Goal: Information Seeking & Learning: Learn about a topic

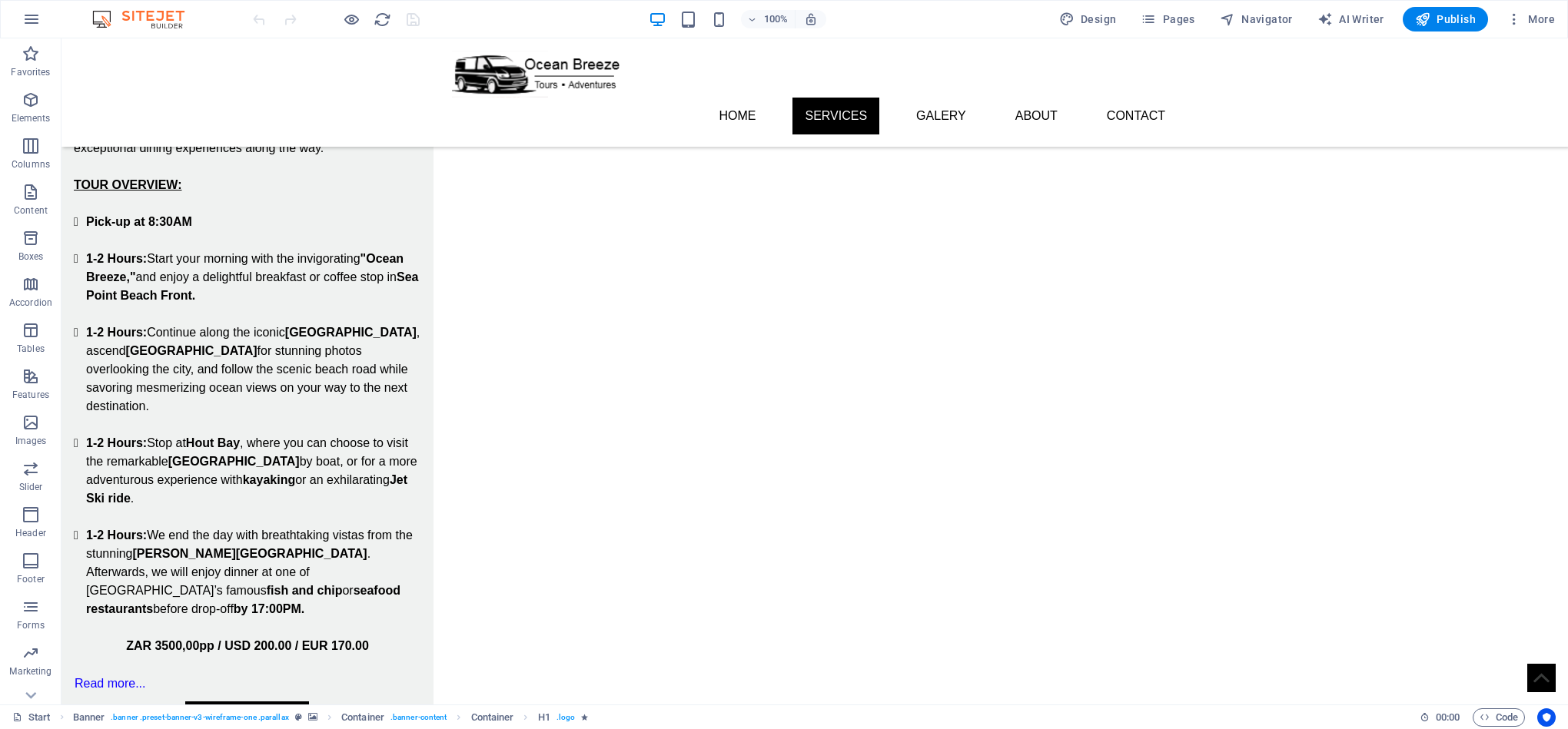
scroll to position [749, 0]
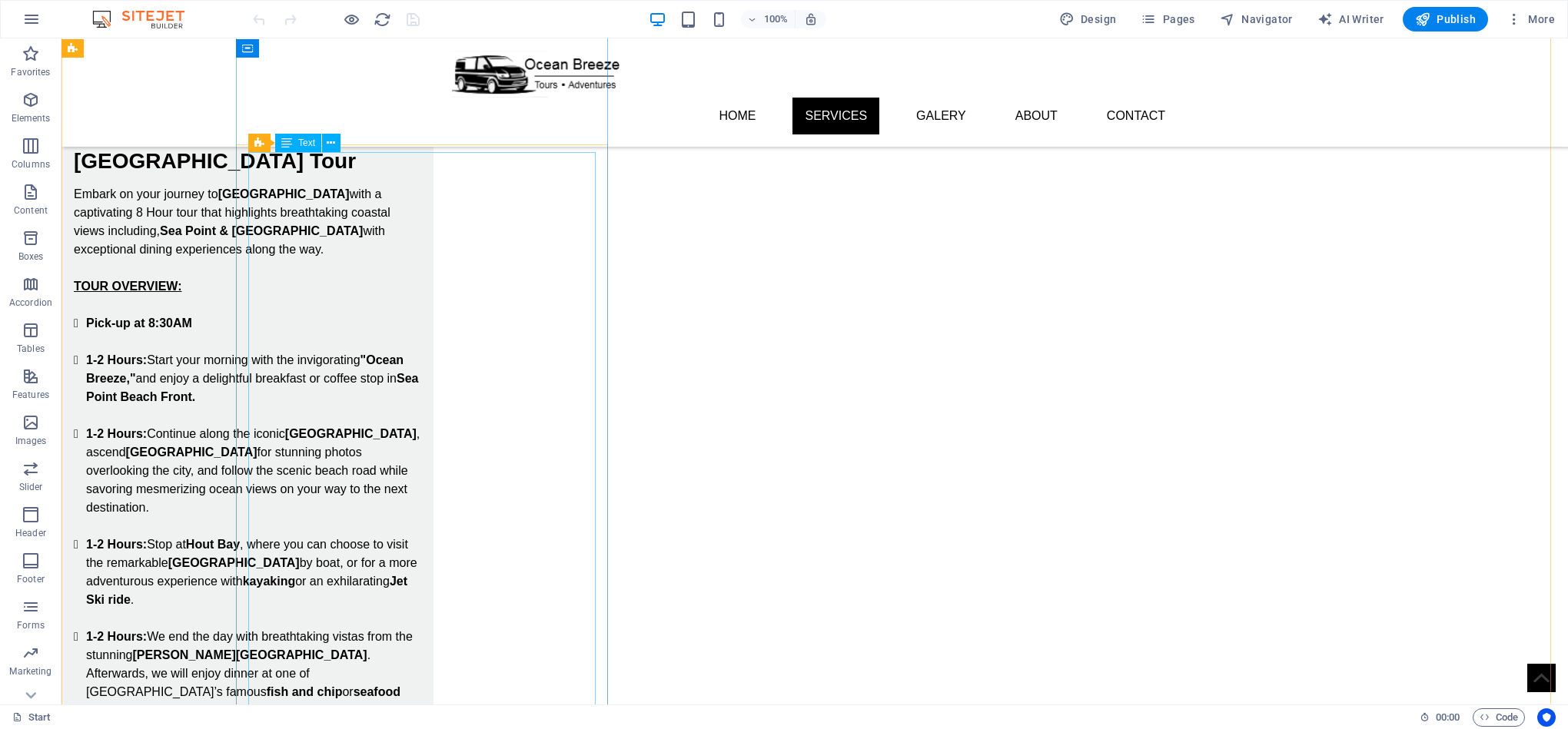
click at [385, 185] on div "Embark on your journey to [GEOGRAPHIC_DATA] with a captivating 8 Hour tour that…" at bounding box center [248, 480] width 348 height 590
drag, startPoint x: 385, startPoint y: 162, endPoint x: 115, endPoint y: 162, distance: 270.0
click at [385, 185] on div "Embark on your journey to [GEOGRAPHIC_DATA] with a captivating 8 Hour tour that…" at bounding box center [248, 480] width 348 height 590
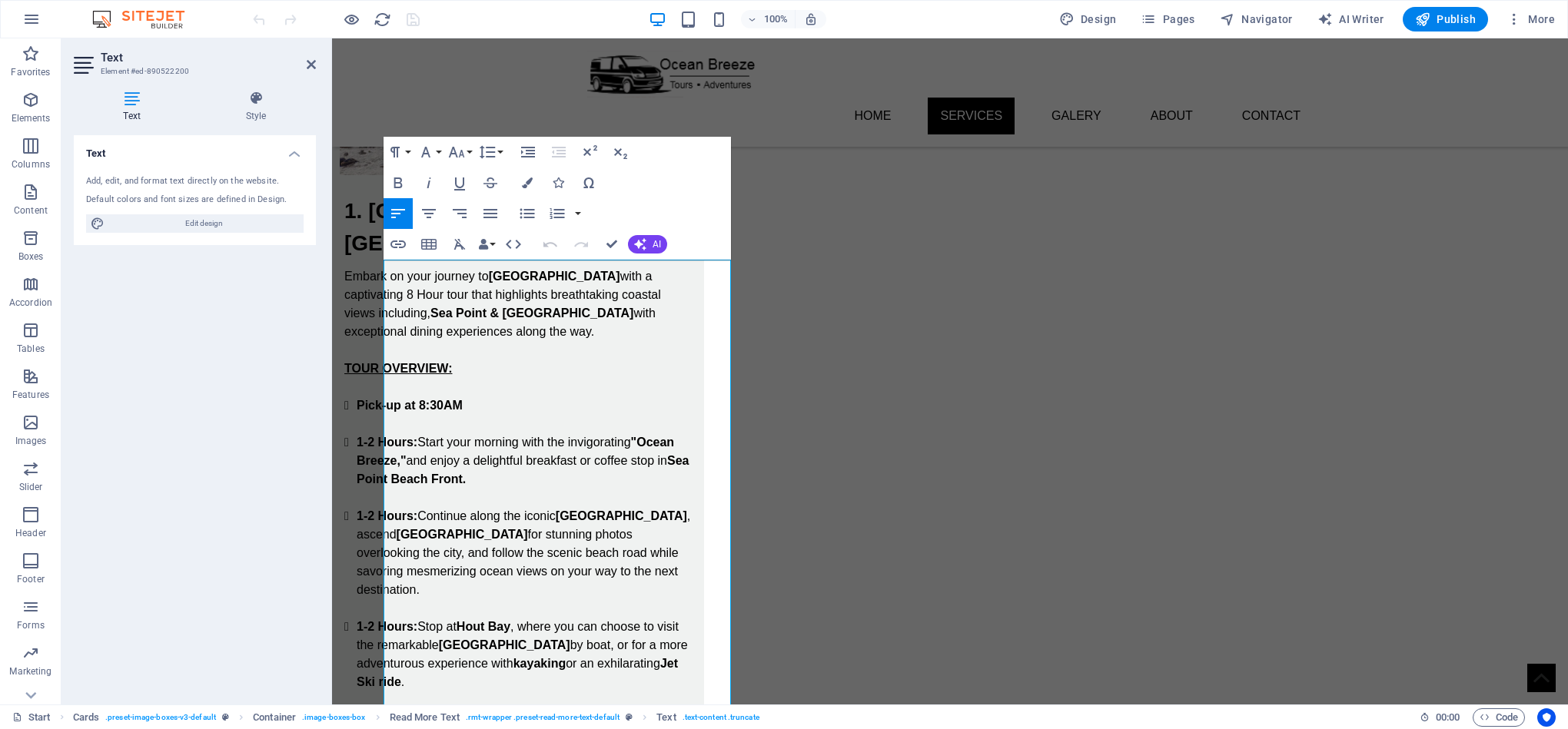
scroll to position [634, 0]
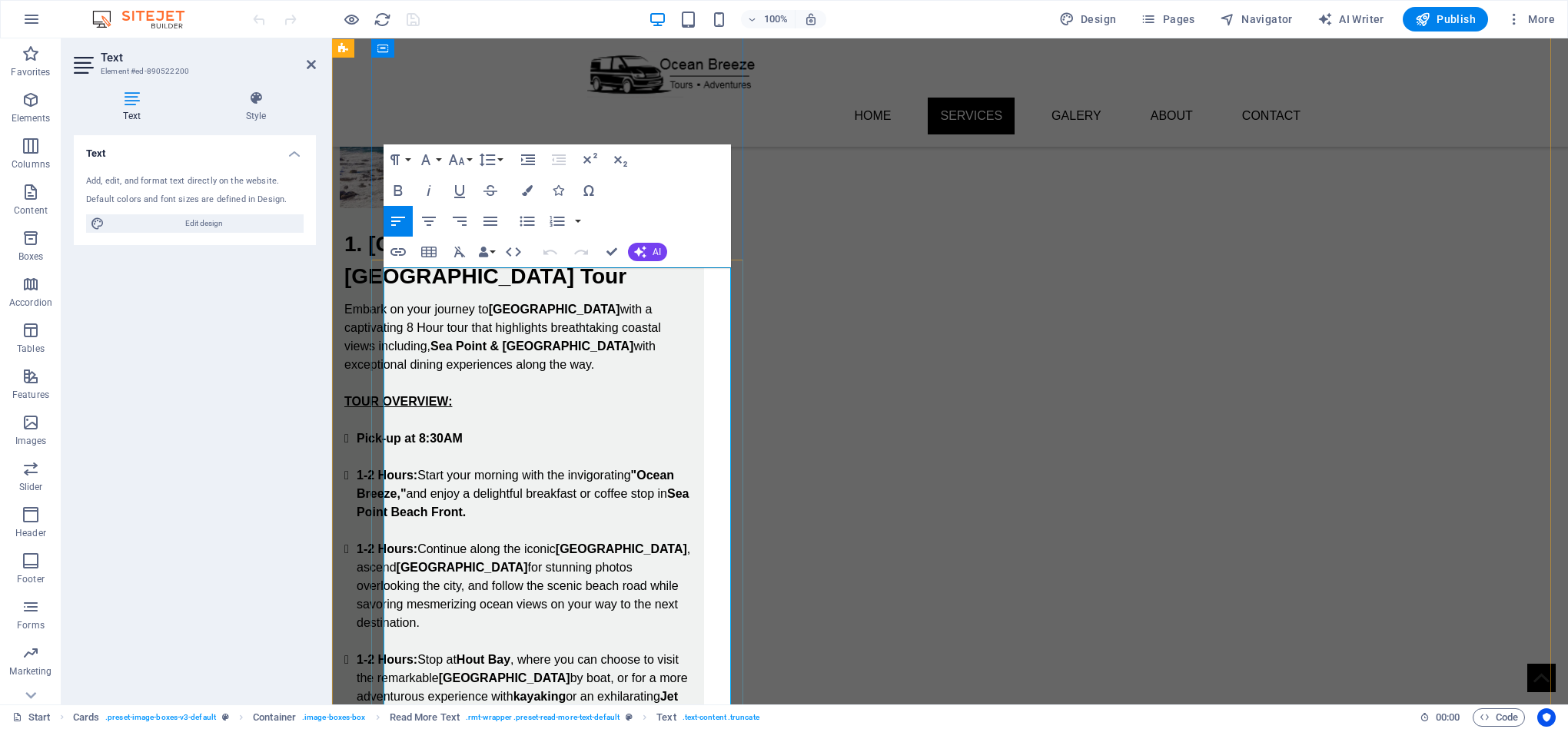
click at [514, 300] on p "Embark on your journey to [GEOGRAPHIC_DATA] with a captivating 8 Hour tour that…" at bounding box center [518, 337] width 348 height 74
click at [528, 487] on strong "Sea Point Beach Front." at bounding box center [523, 503] width 332 height 32
click at [596, 466] on li "1-2 Hours: Start your morning with the invigorating "Ocean Breeze," and enjoy a…" at bounding box center [524, 494] width 336 height 55
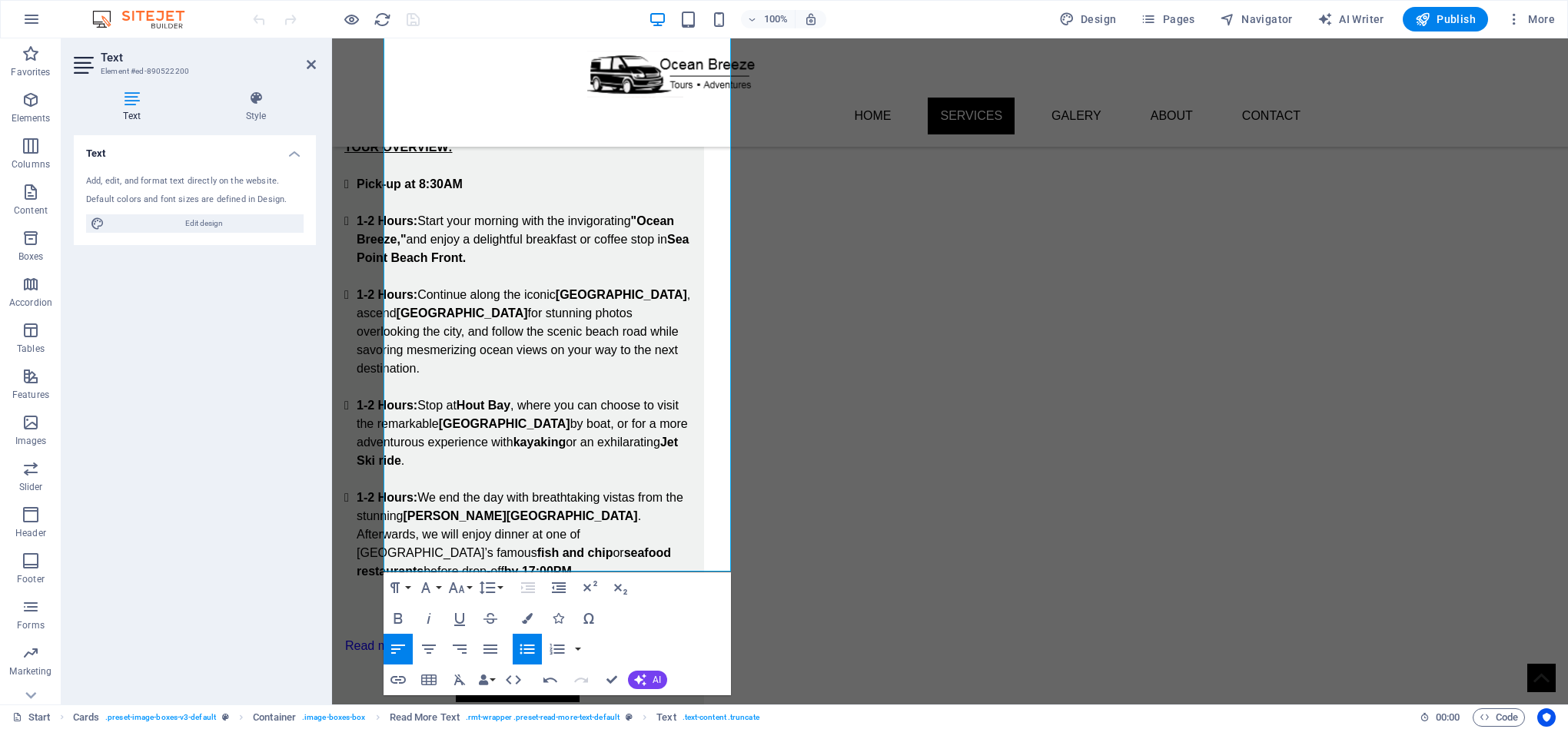
scroll to position [870, 0]
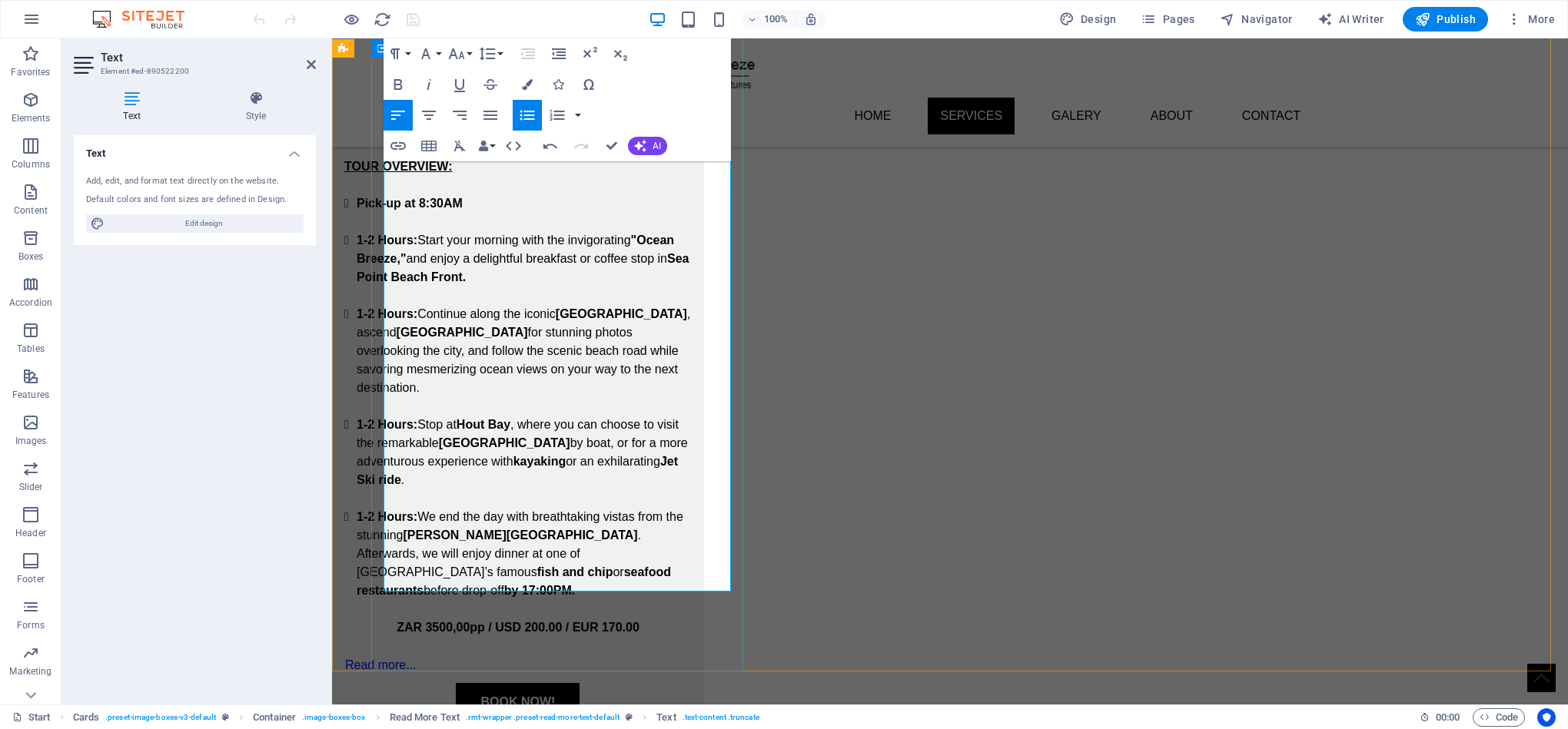
click at [692, 231] on li "1-2 Hours: Start your morning with the invigorating "Ocean Breeze," and enjoy a…" at bounding box center [524, 258] width 336 height 55
click at [667, 307] on strong "[GEOGRAPHIC_DATA]" at bounding box center [622, 314] width 132 height 13
click at [556, 415] on li "1-2 Hours: Stop at [GEOGRAPHIC_DATA] , where you can choose to visit the remark…" at bounding box center [524, 452] width 336 height 74
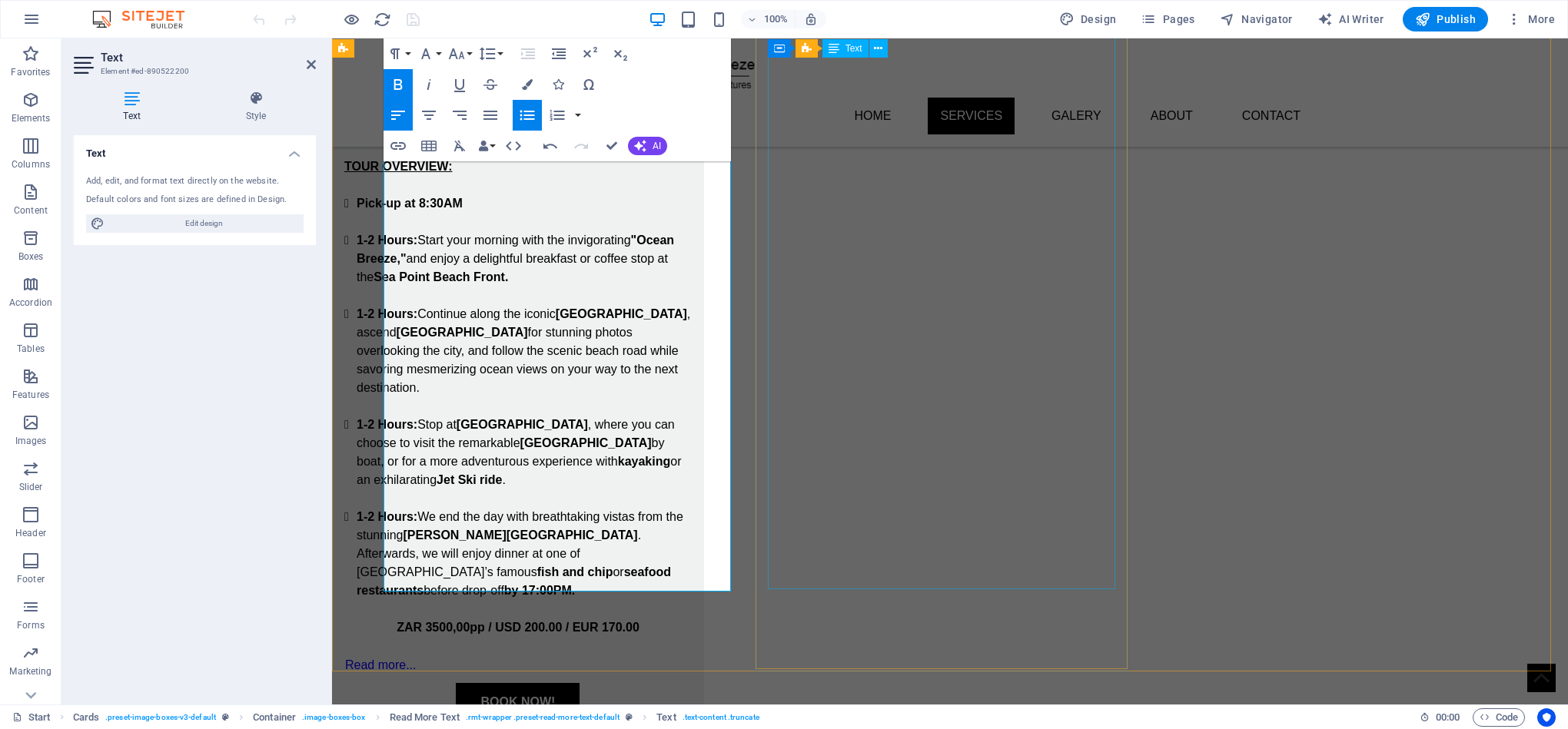
drag, startPoint x: 926, startPoint y: 381, endPoint x: 1194, endPoint y: 380, distance: 268.0
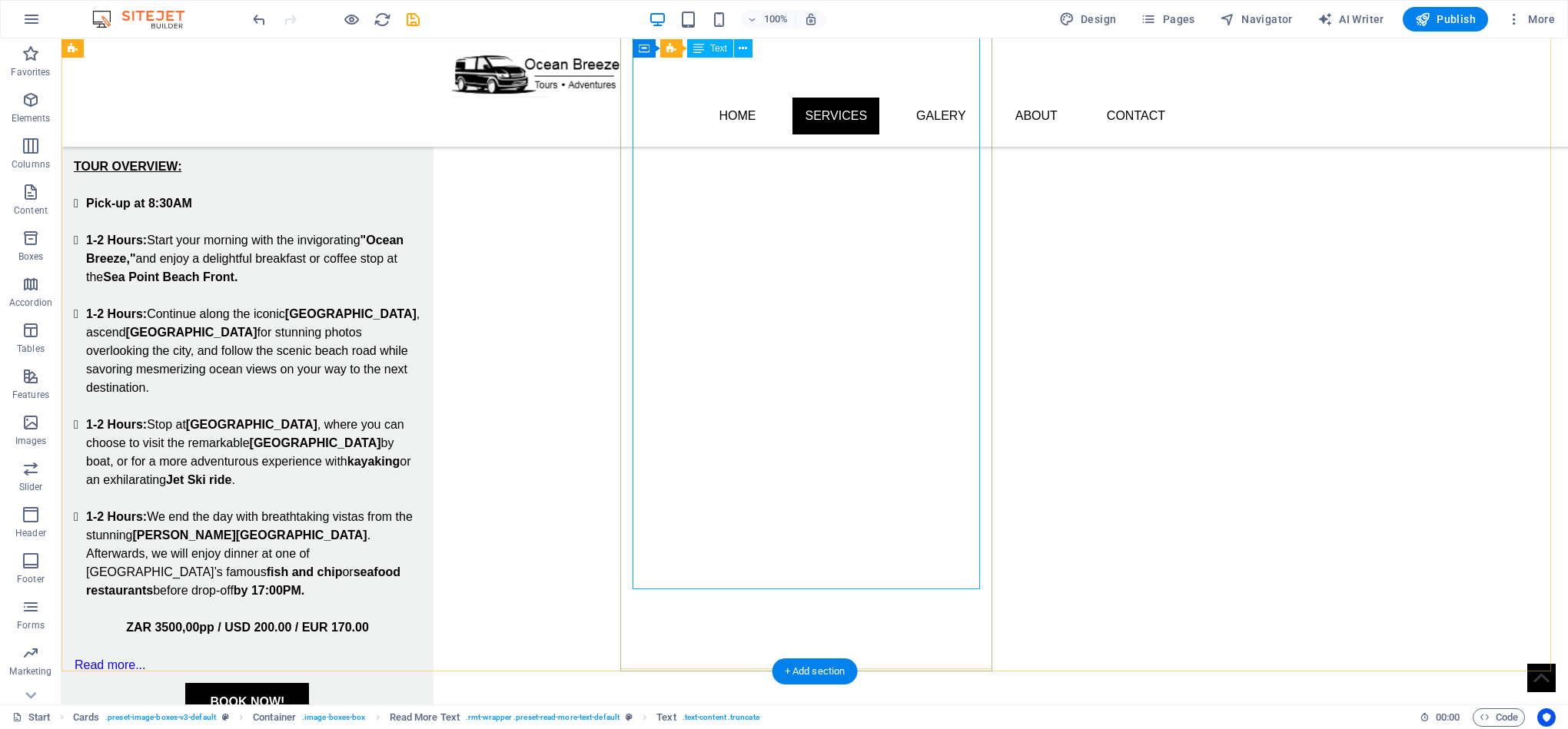
drag, startPoint x: 680, startPoint y: 244, endPoint x: 409, endPoint y: 248, distance: 271.0
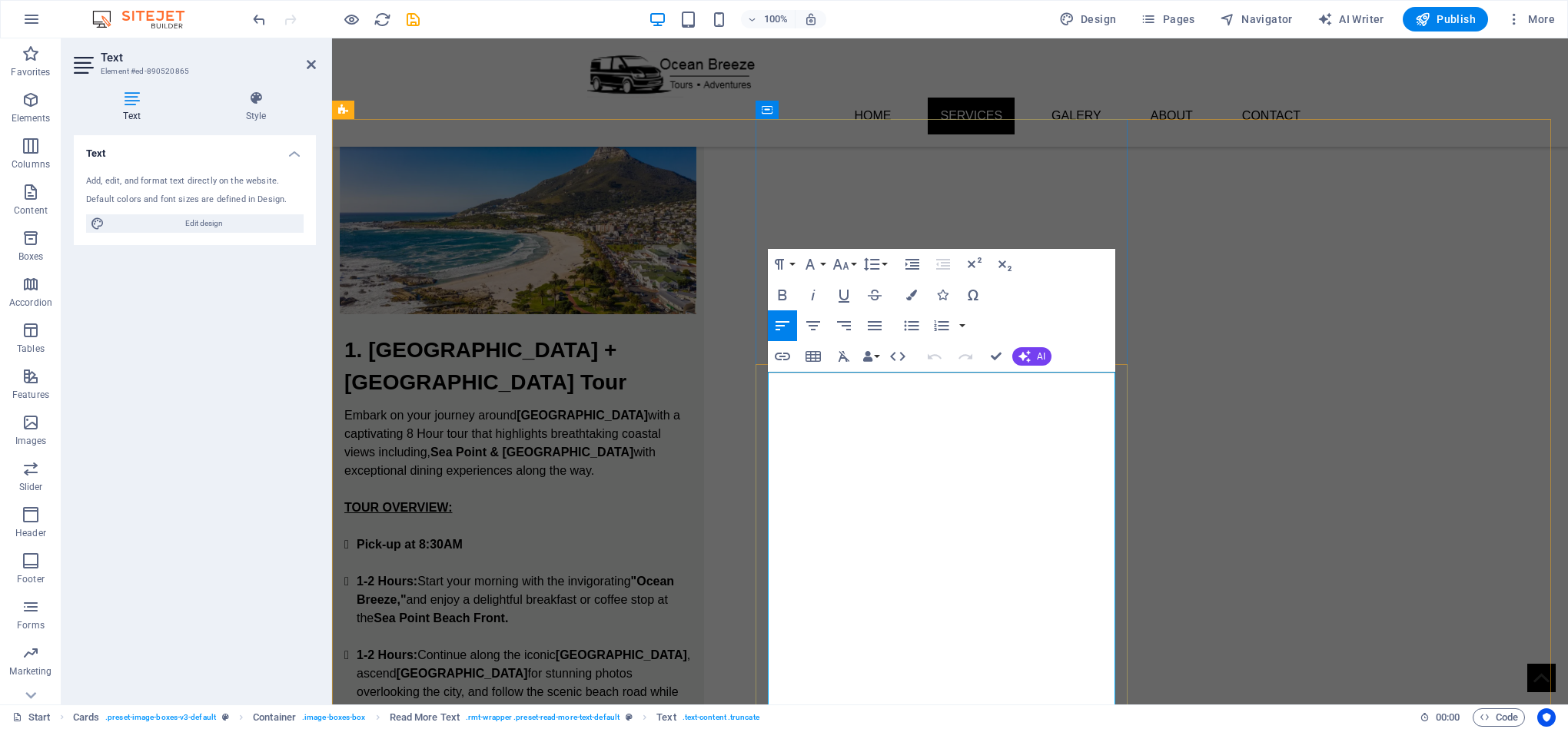
drag, startPoint x: 815, startPoint y: 587, endPoint x: 1124, endPoint y: 605, distance: 309.5
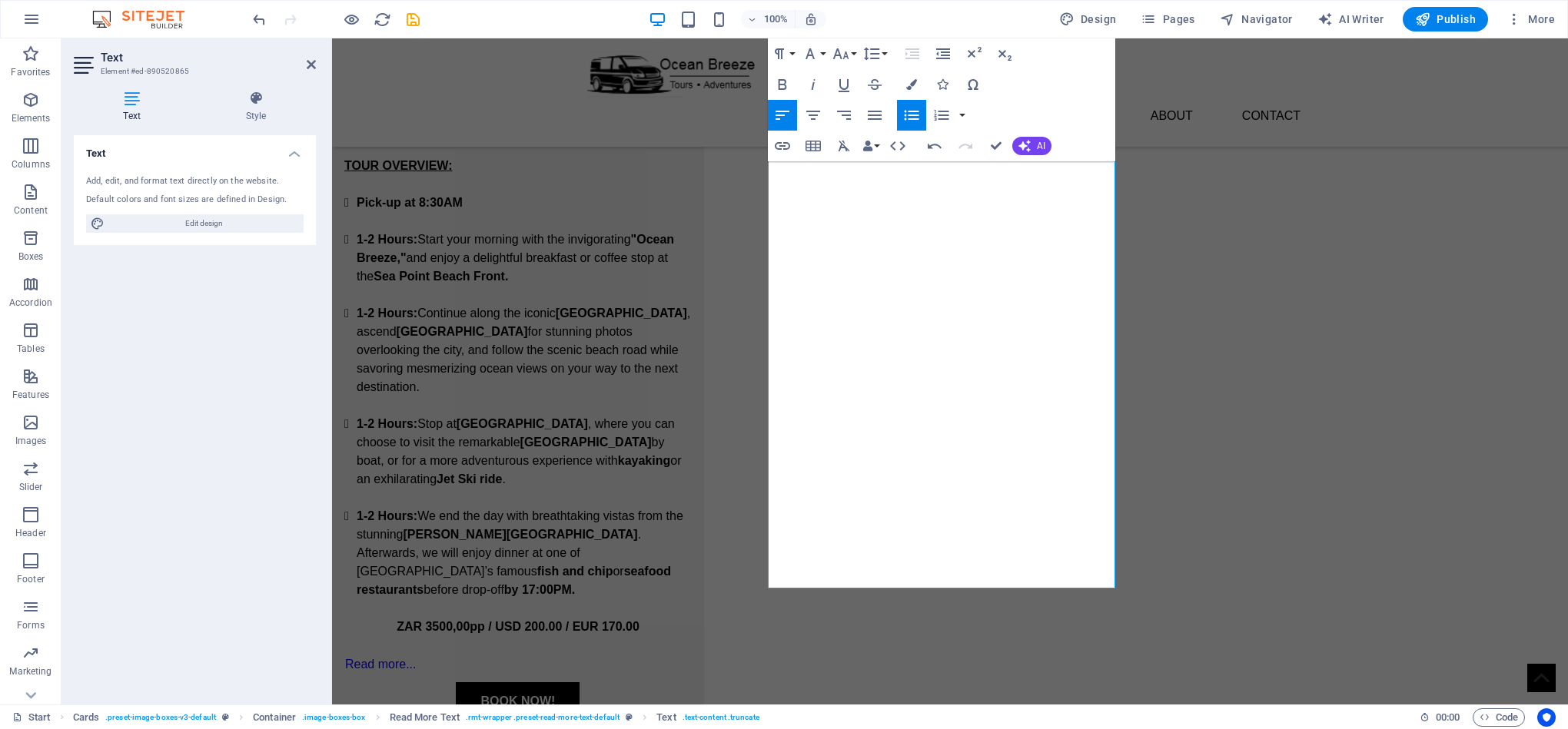
scroll to position [858, 0]
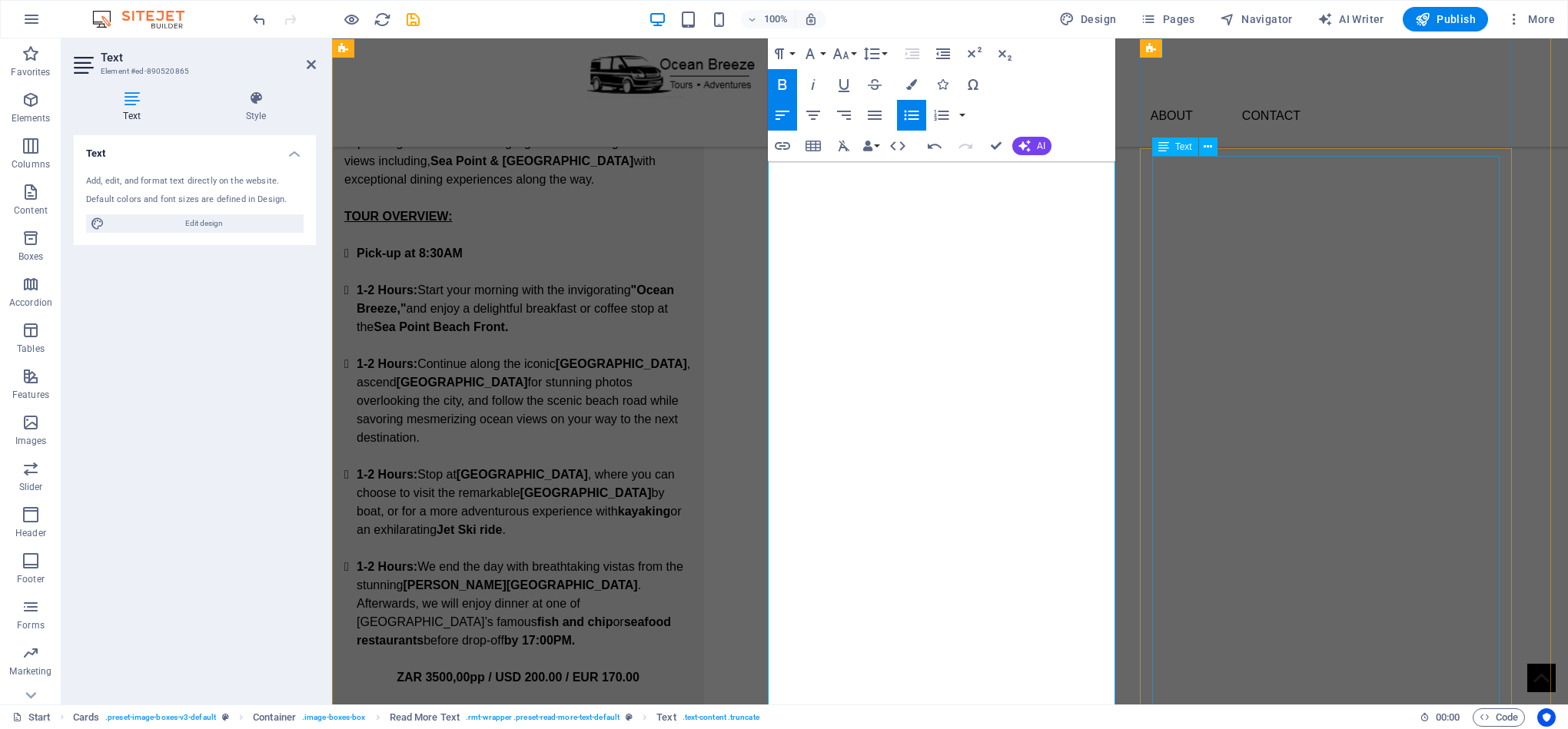
scroll to position [742, 0]
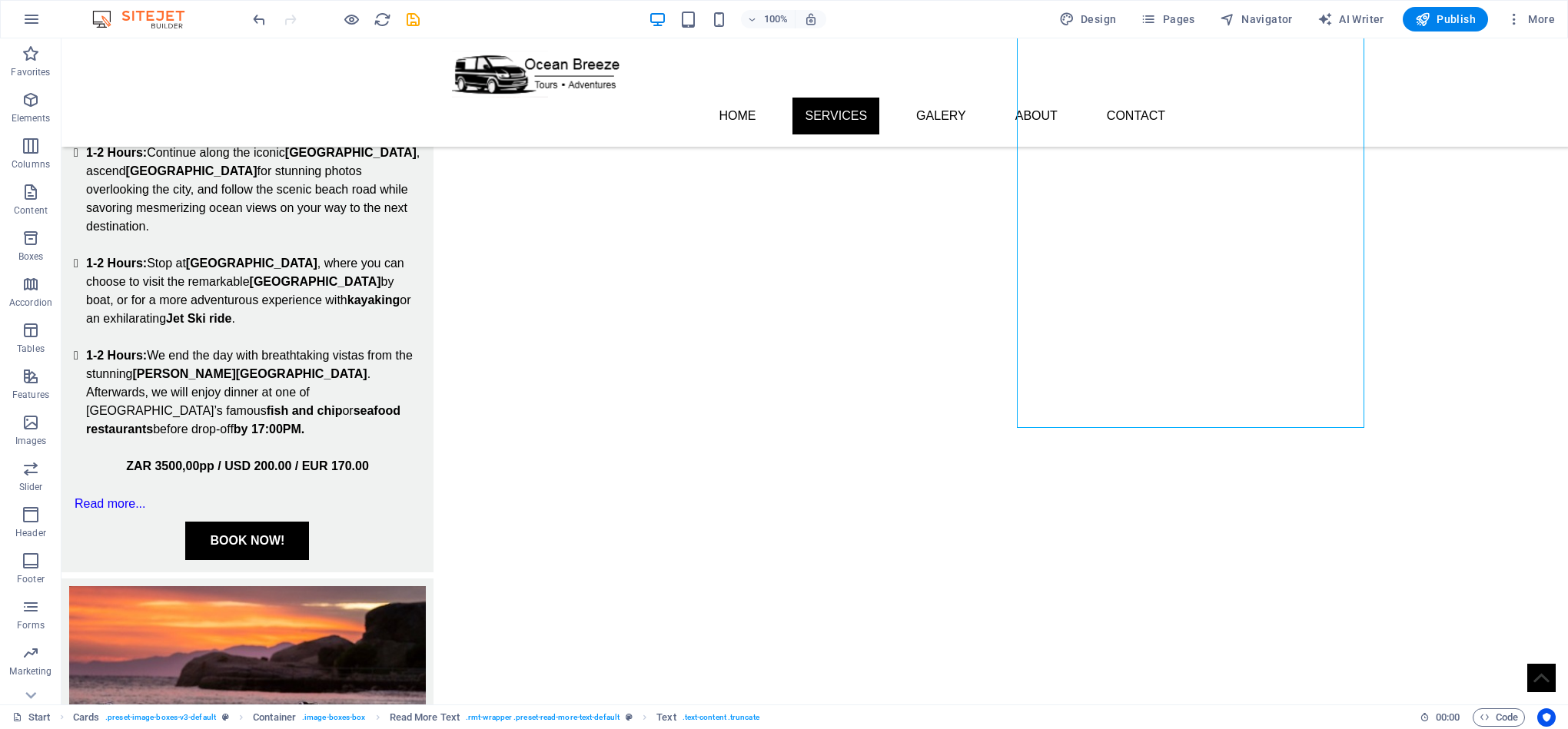
scroll to position [978, 0]
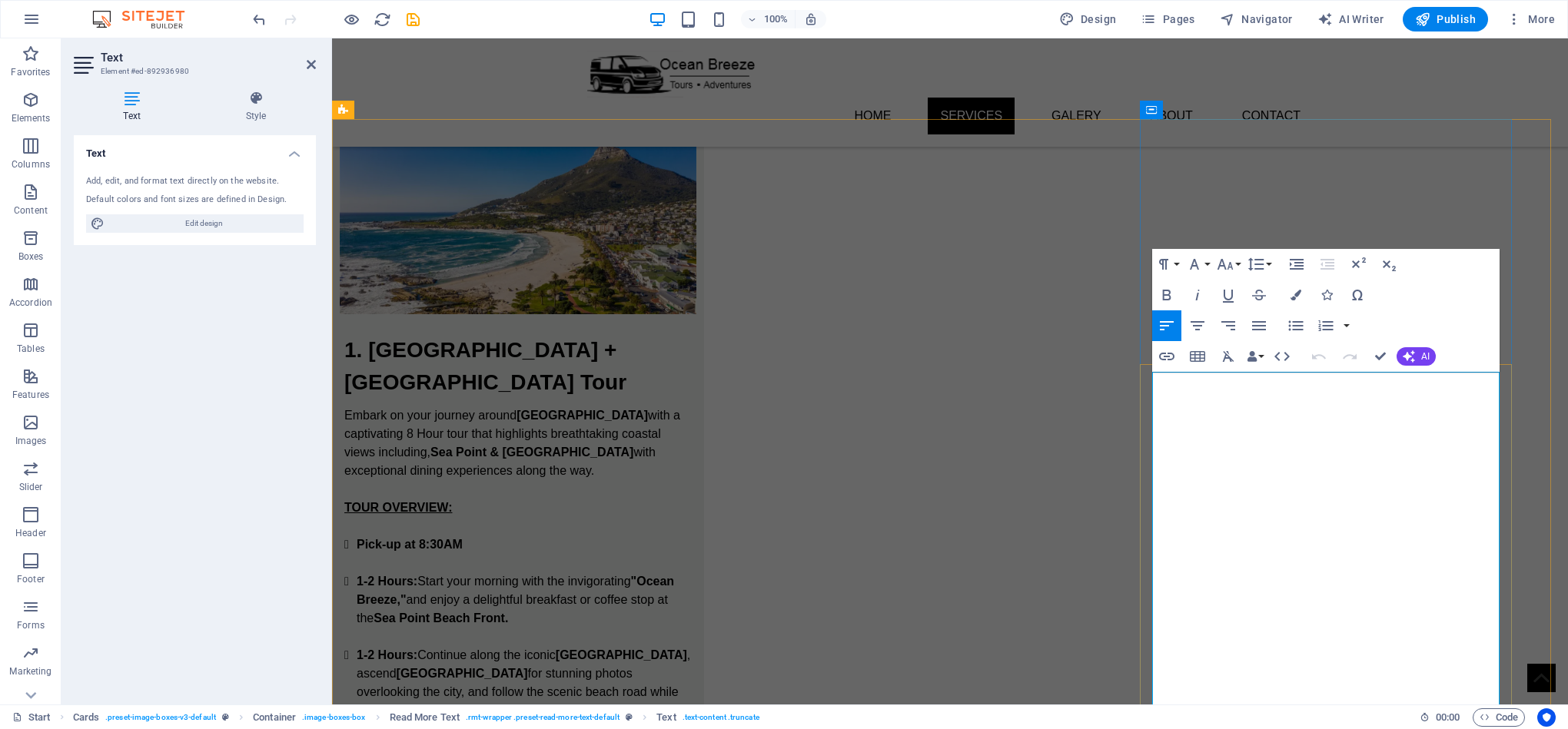
click strong "Gordons Bay and [GEOGRAPHIC_DATA]."
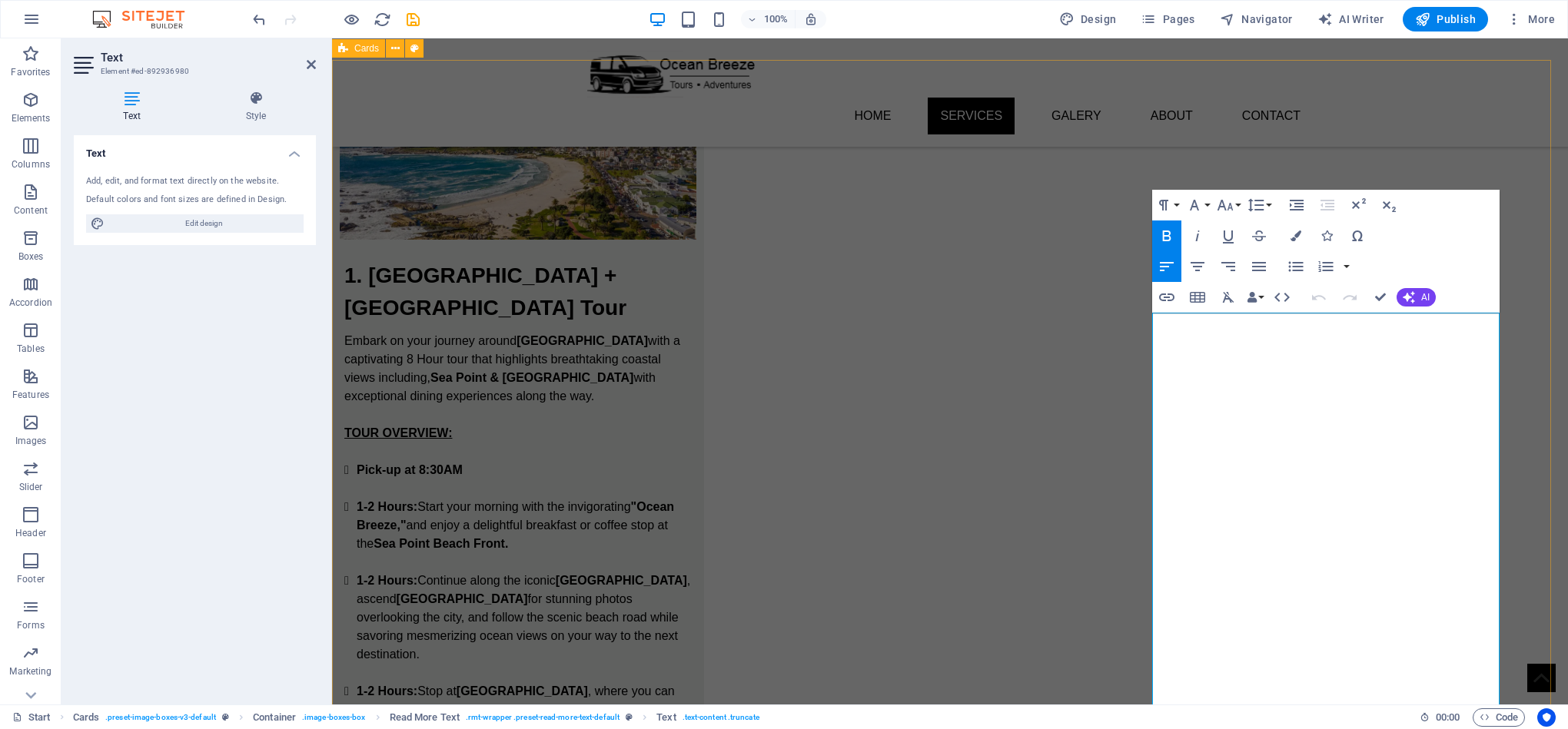
scroll to position [643, 0]
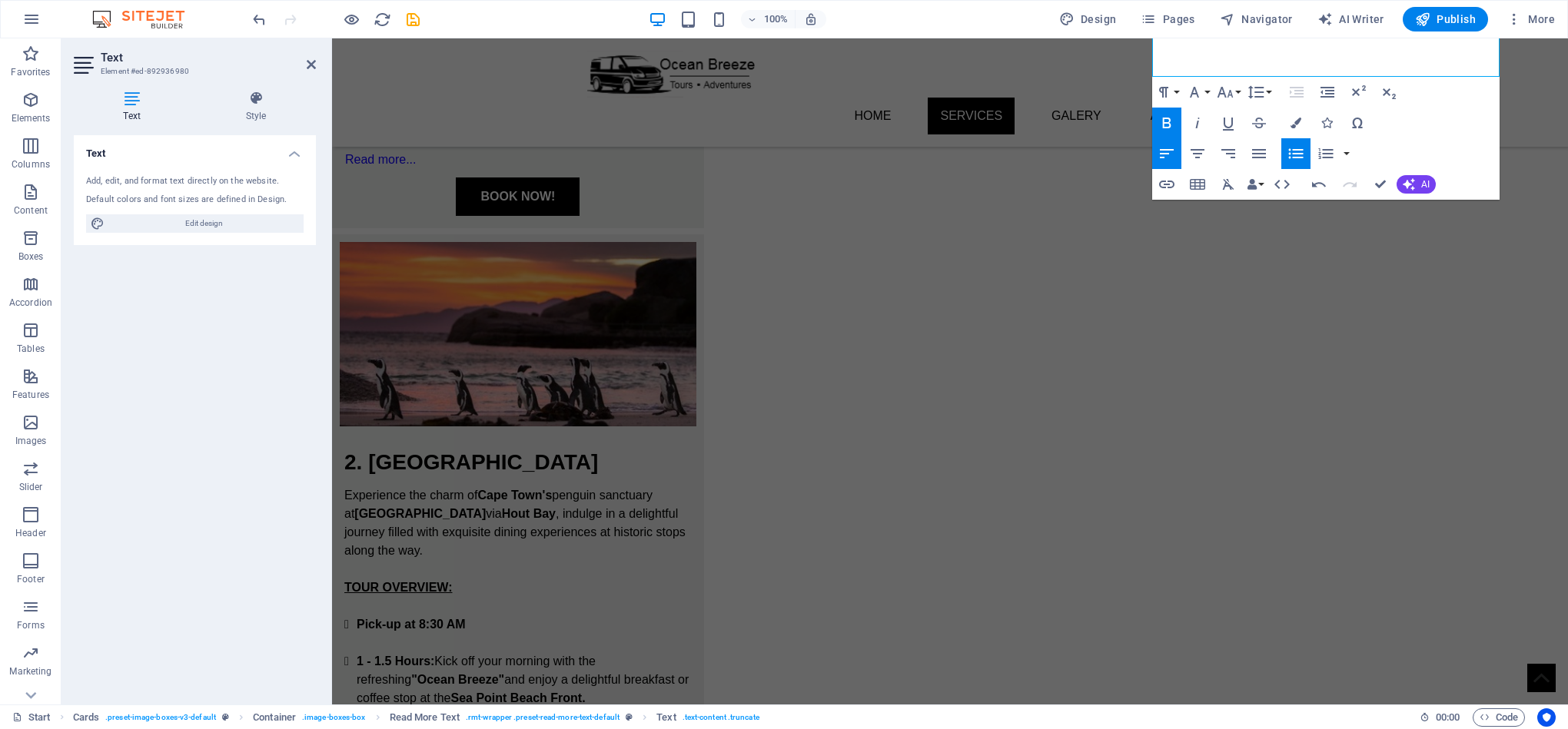
scroll to position [1579, 0]
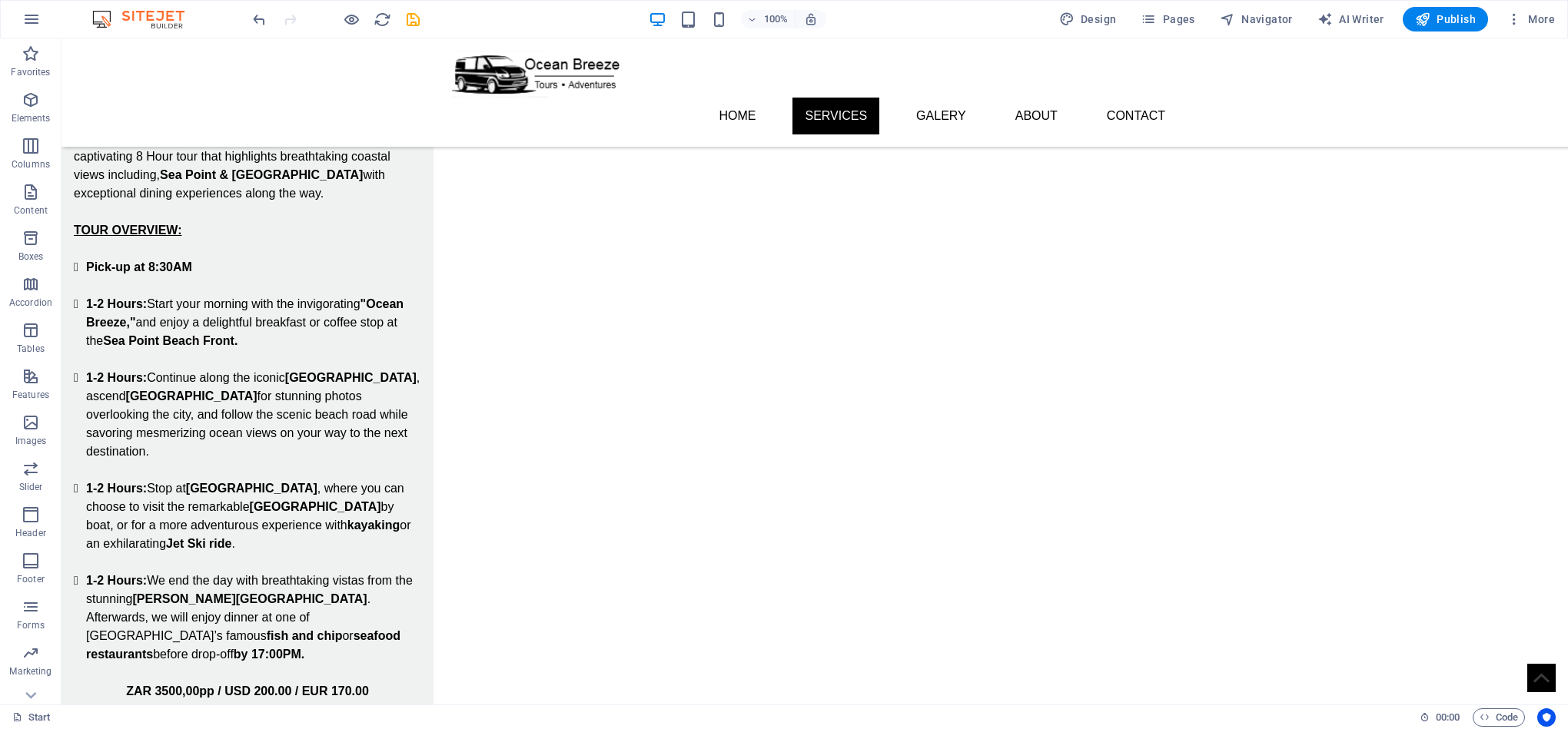
scroll to position [840, 0]
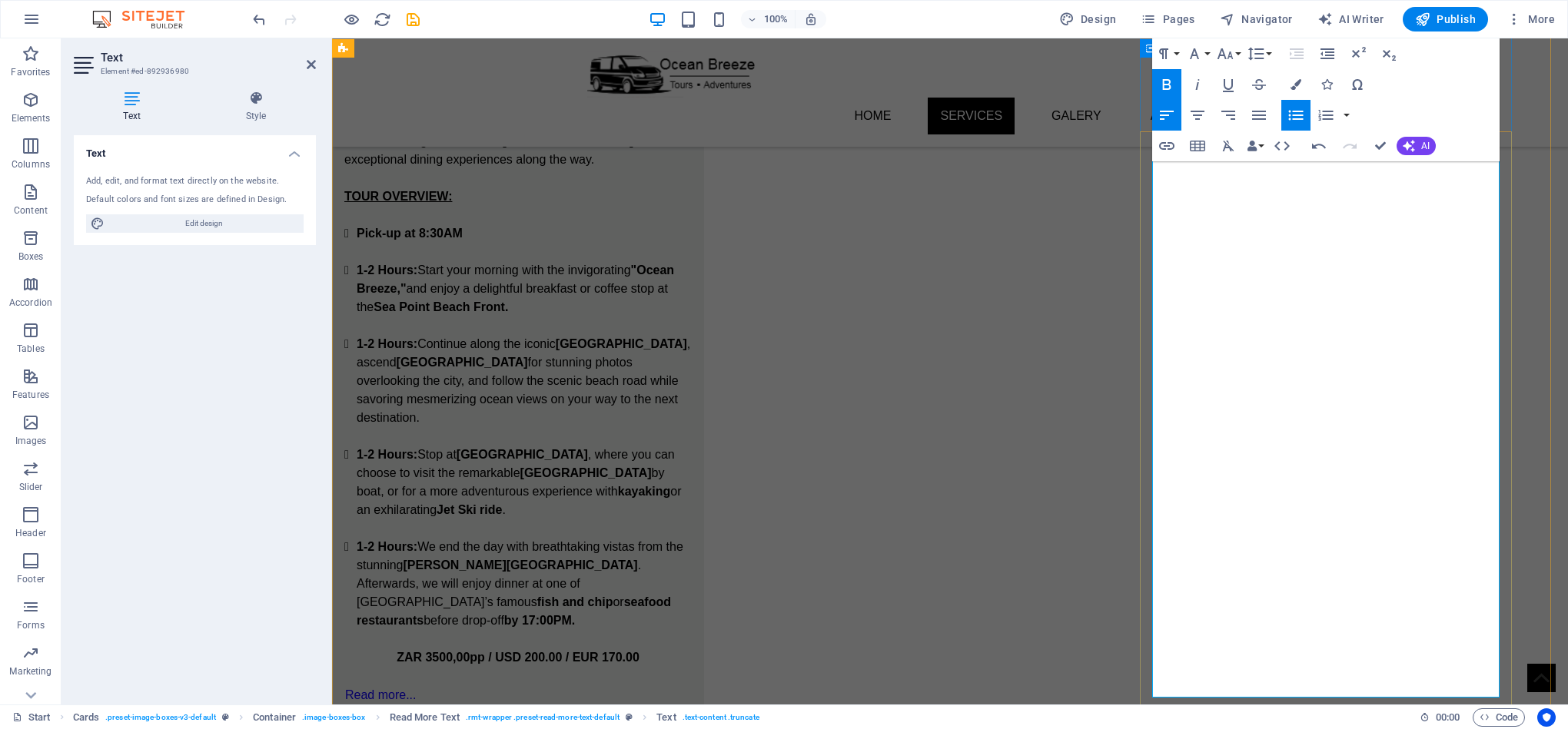
scroll to position [877, 0]
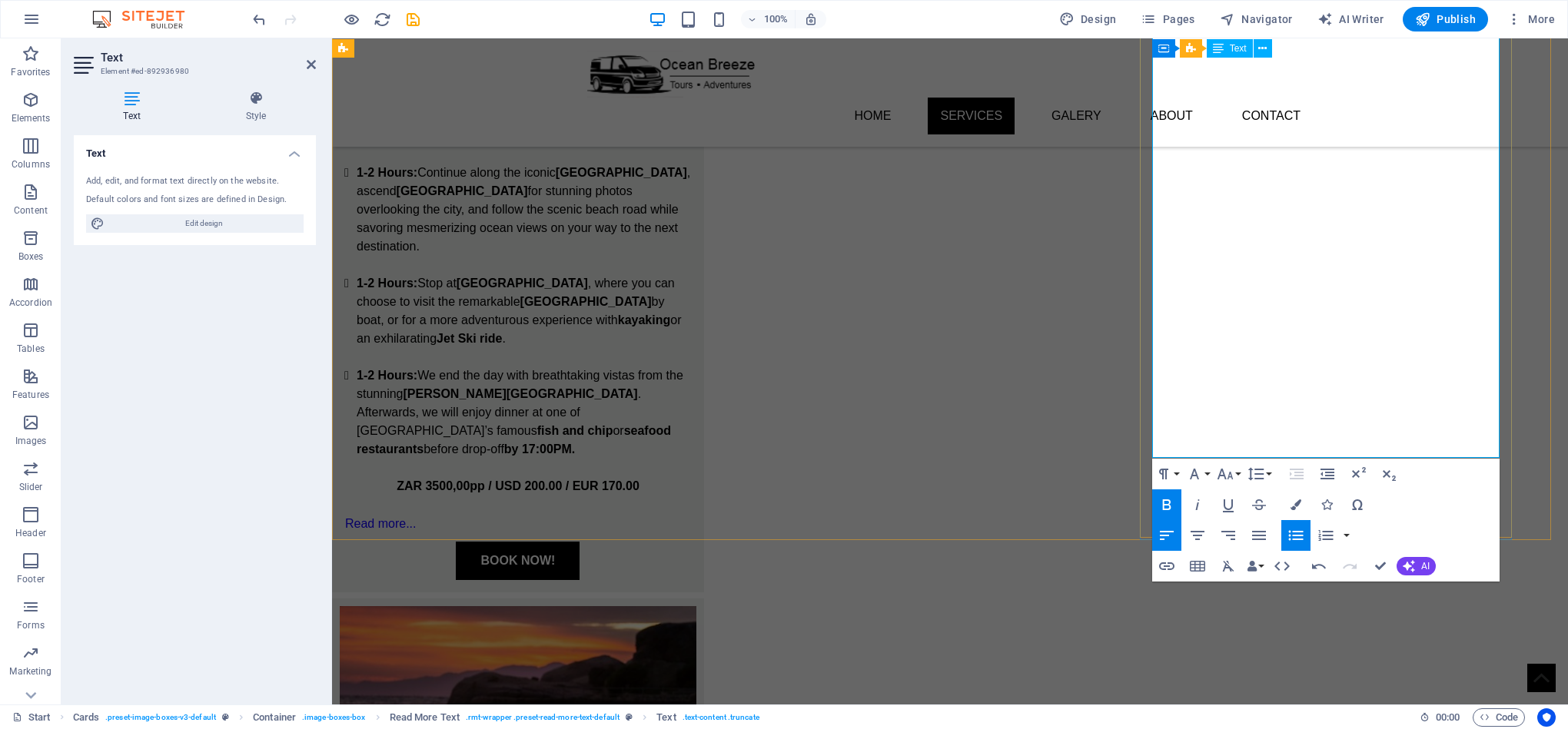
scroll to position [1107, 0]
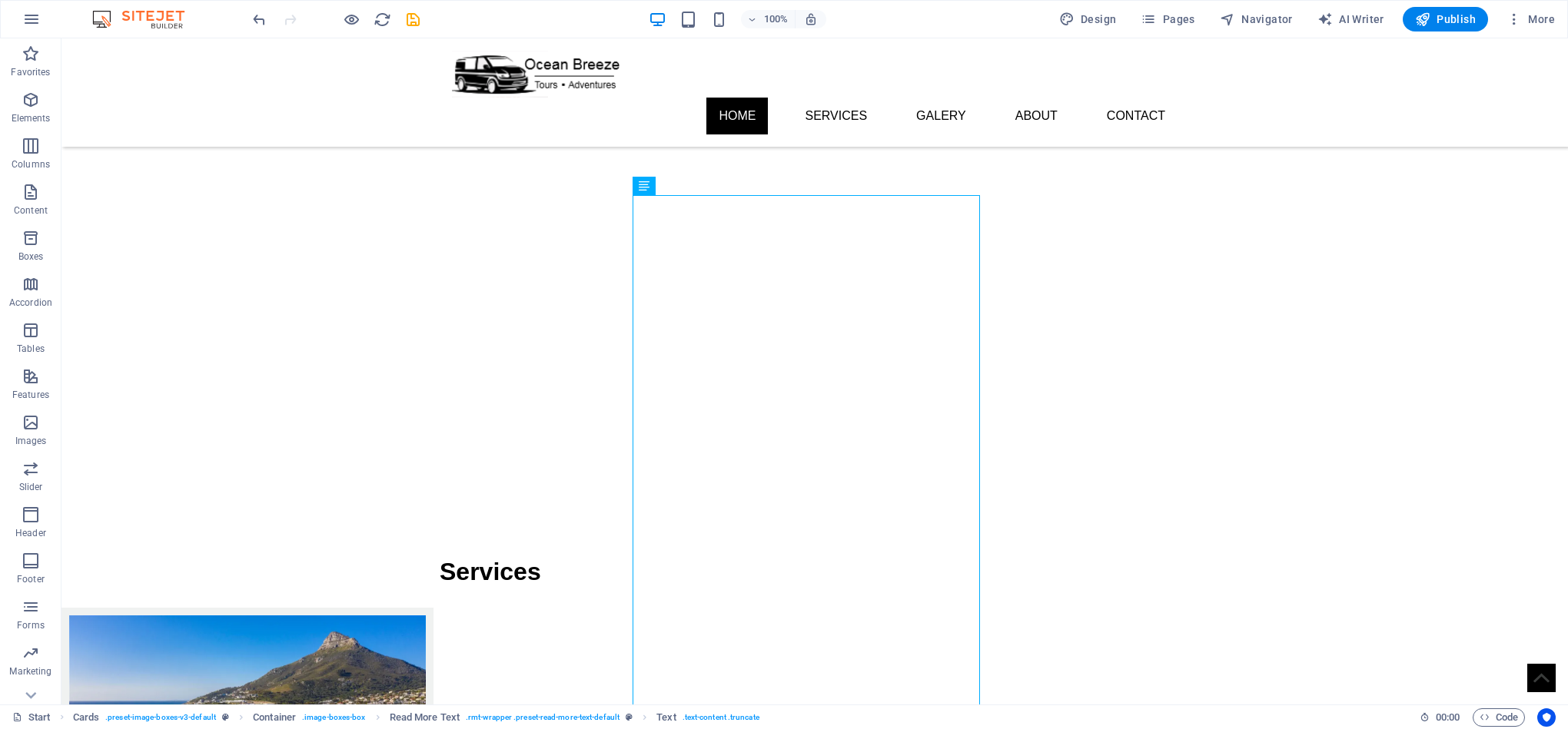
scroll to position [0, 0]
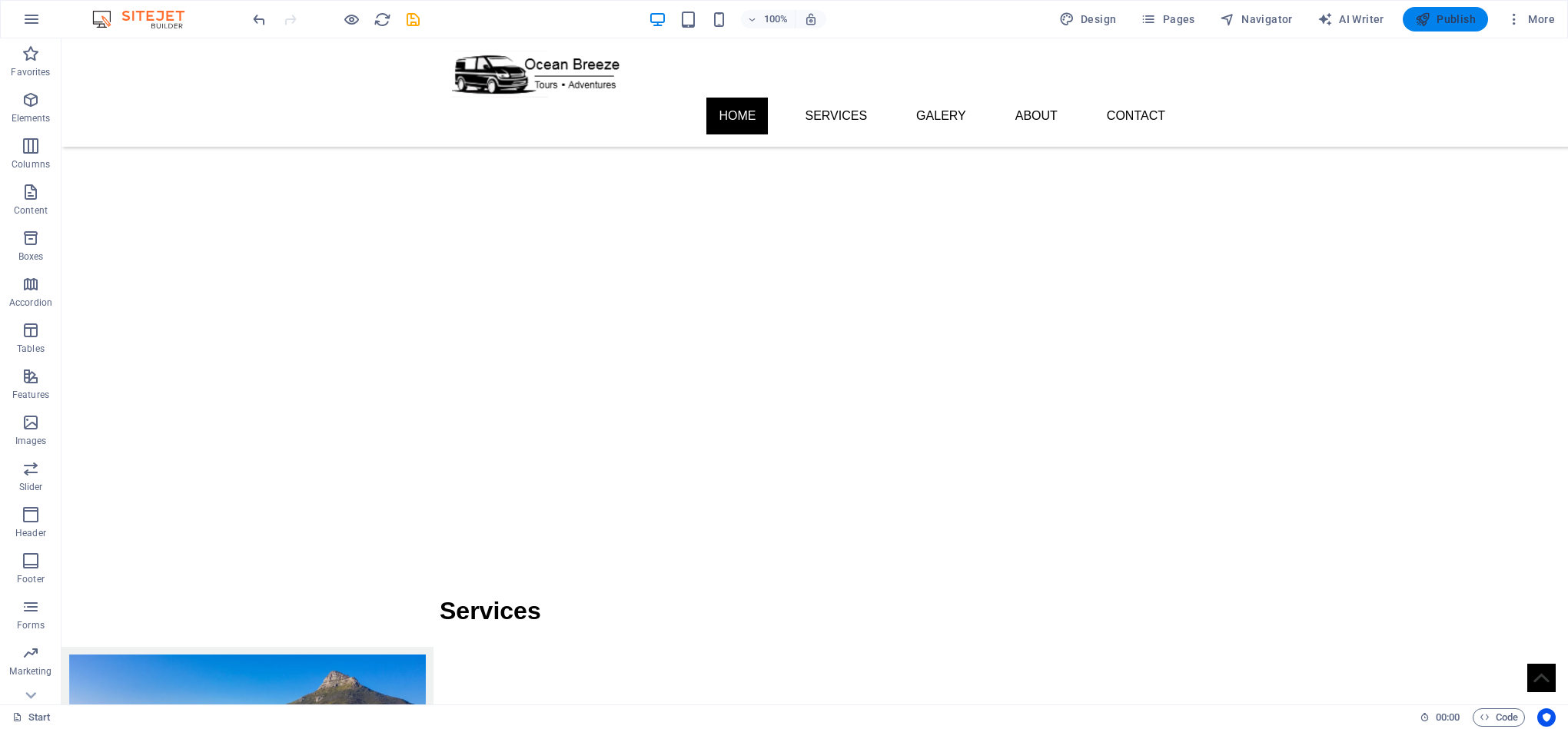
drag, startPoint x: 1363, startPoint y: 4, endPoint x: 1425, endPoint y: 19, distance: 63.8
click at [1425, 19] on icon "button" at bounding box center [1423, 19] width 16 height 16
